Goal: Information Seeking & Learning: Check status

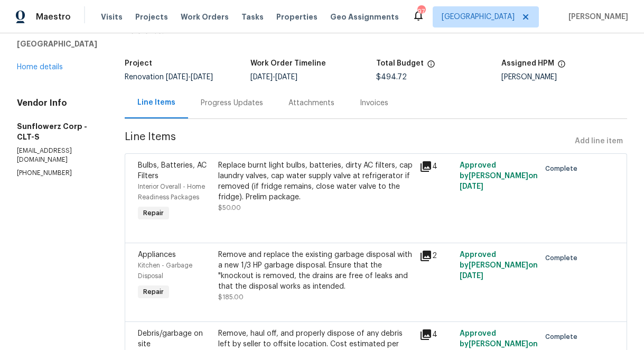
scroll to position [113, 0]
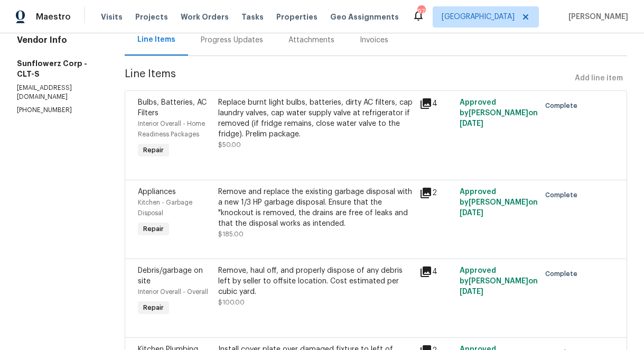
click at [425, 194] on icon at bounding box center [425, 192] width 13 height 13
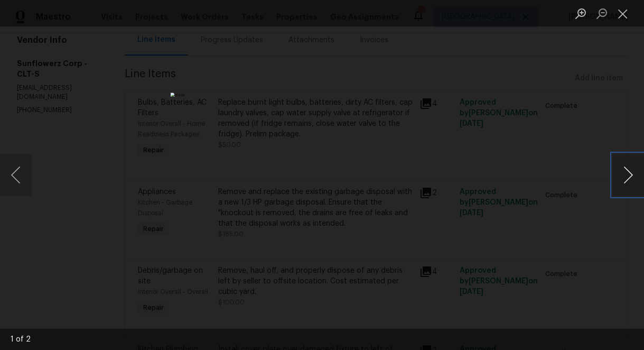
click at [624, 175] on button "Next image" at bounding box center [628, 175] width 32 height 42
click at [623, 10] on button "Close lightbox" at bounding box center [622, 13] width 21 height 18
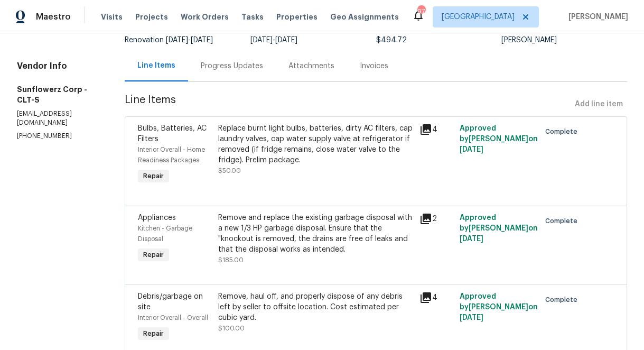
scroll to position [79, 0]
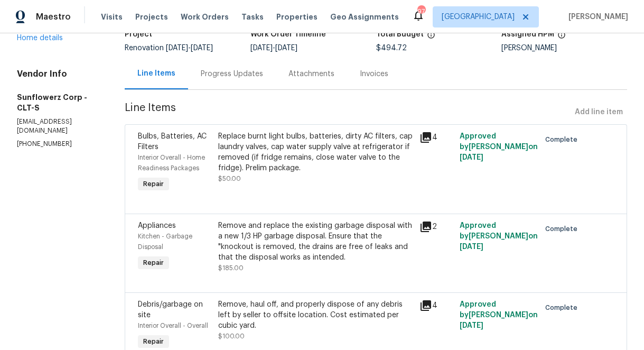
click at [426, 137] on icon at bounding box center [425, 137] width 11 height 11
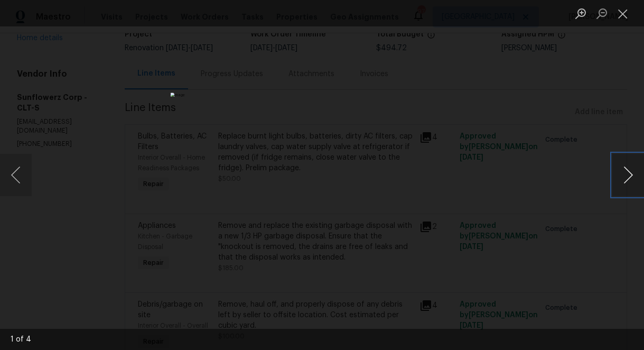
click at [627, 172] on button "Next image" at bounding box center [628, 175] width 32 height 42
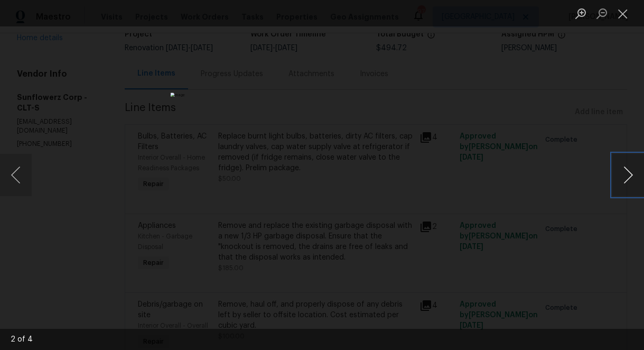
click at [627, 172] on button "Next image" at bounding box center [628, 175] width 32 height 42
click at [621, 16] on button "Close lightbox" at bounding box center [622, 13] width 21 height 18
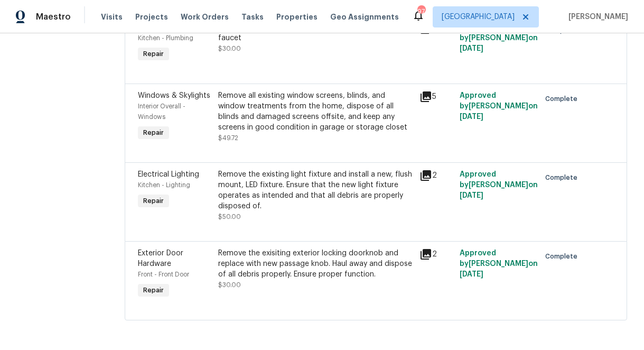
scroll to position [0, 0]
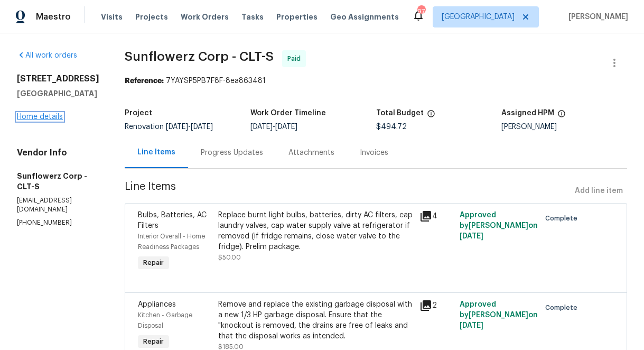
click at [40, 120] on link "Home details" at bounding box center [40, 116] width 46 height 7
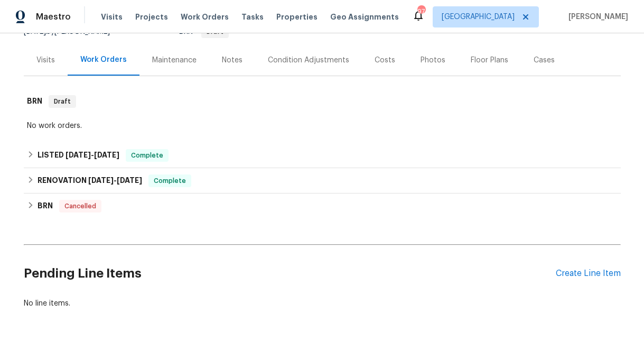
scroll to position [146, 0]
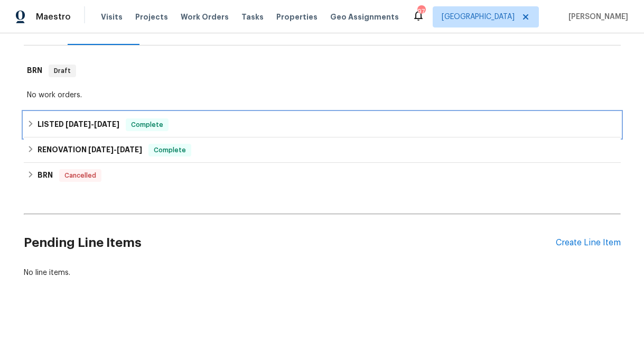
click at [32, 122] on icon at bounding box center [30, 123] width 7 height 7
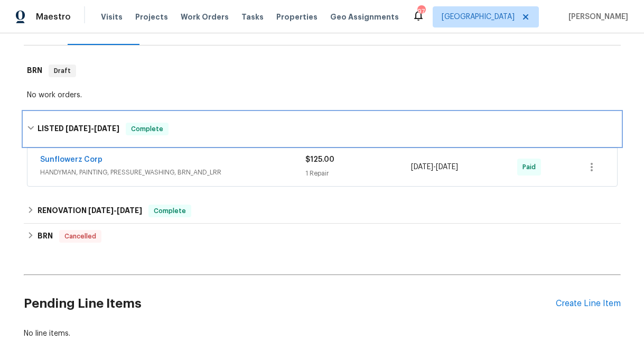
click at [32, 123] on div "LISTED [DATE] - [DATE] Complete" at bounding box center [322, 129] width 591 height 13
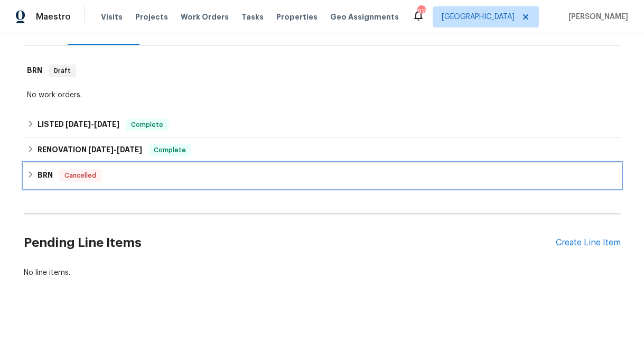
click at [32, 174] on icon at bounding box center [31, 174] width 4 height 6
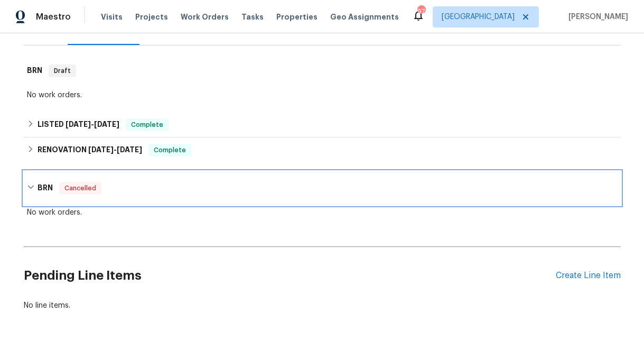
click at [33, 186] on icon at bounding box center [30, 187] width 6 height 4
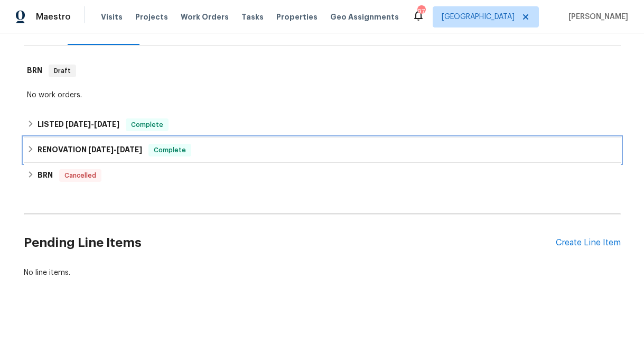
click at [29, 148] on icon at bounding box center [30, 148] width 7 height 7
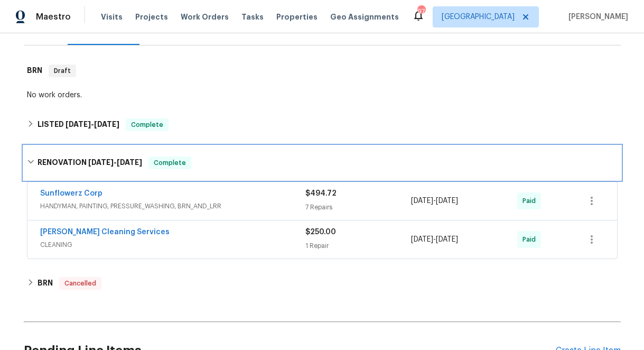
click at [31, 160] on icon at bounding box center [30, 161] width 7 height 7
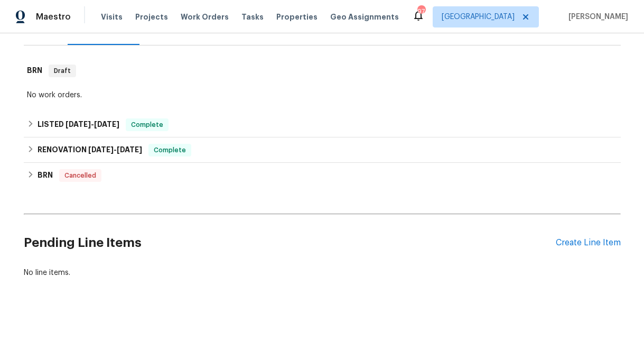
scroll to position [0, 0]
